Goal: Ask a question: Seek information or help from site administrators or community

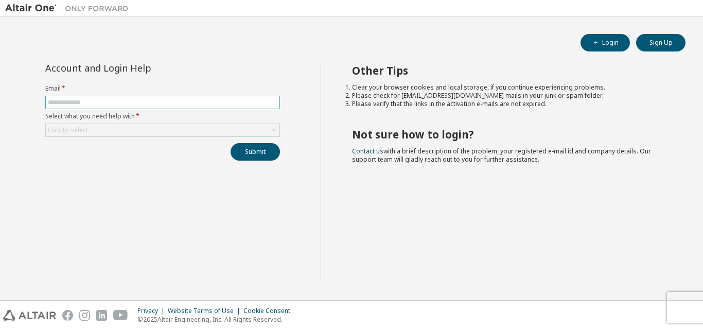
click at [223, 99] on input "text" at bounding box center [163, 102] width 230 height 8
type input "**********"
click at [151, 131] on div "Click to select" at bounding box center [163, 130] width 234 height 12
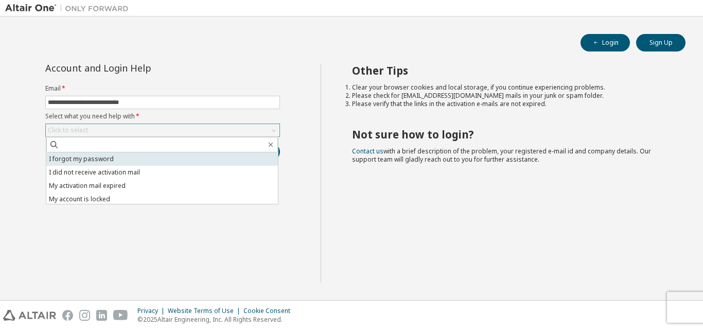
click at [147, 161] on li "I forgot my password" at bounding box center [162, 158] width 232 height 13
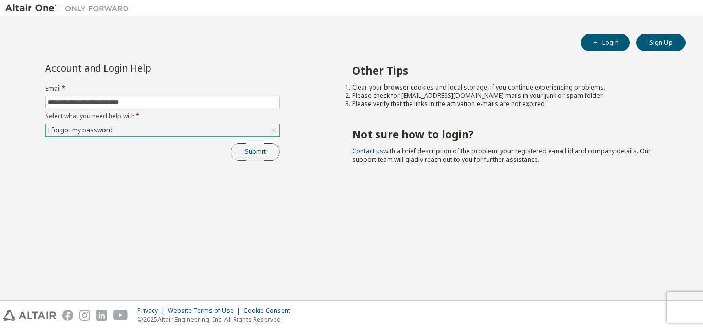
click at [250, 149] on button "Submit" at bounding box center [255, 152] width 49 height 18
click at [248, 152] on button "Submit" at bounding box center [255, 152] width 49 height 18
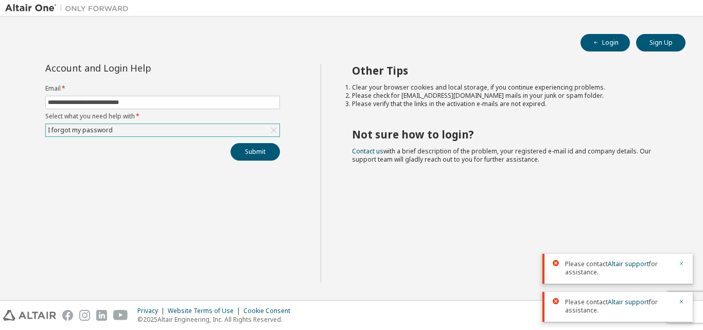
click at [683, 263] on icon "button" at bounding box center [681, 263] width 6 height 6
click at [626, 305] on link "Altair support" at bounding box center [628, 302] width 41 height 9
click at [686, 302] on div "Please contact Altair support for assistance." at bounding box center [618, 307] width 150 height 30
